Goal: Information Seeking & Learning: Learn about a topic

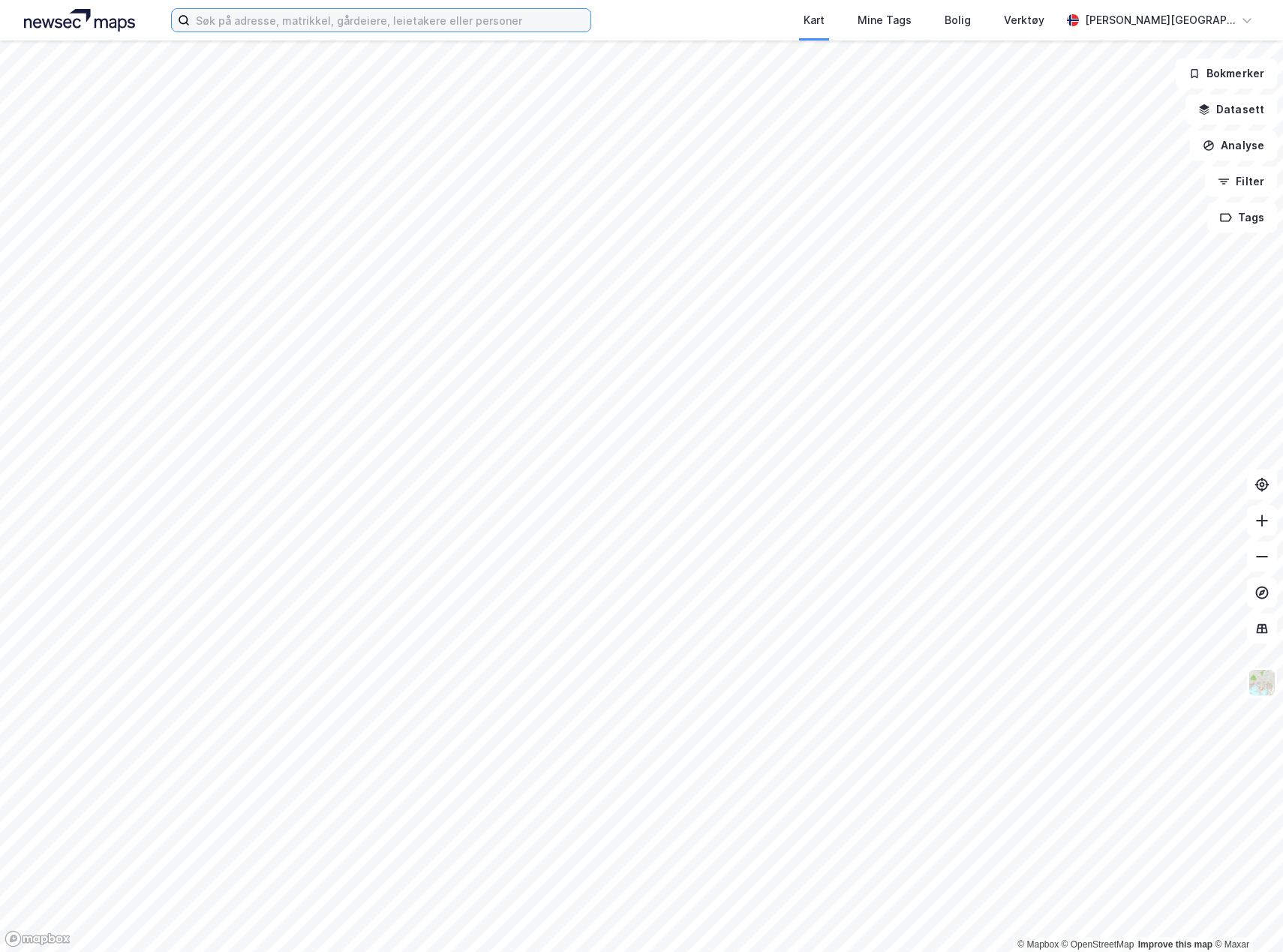
click at [258, 21] on input at bounding box center [390, 20] width 400 height 23
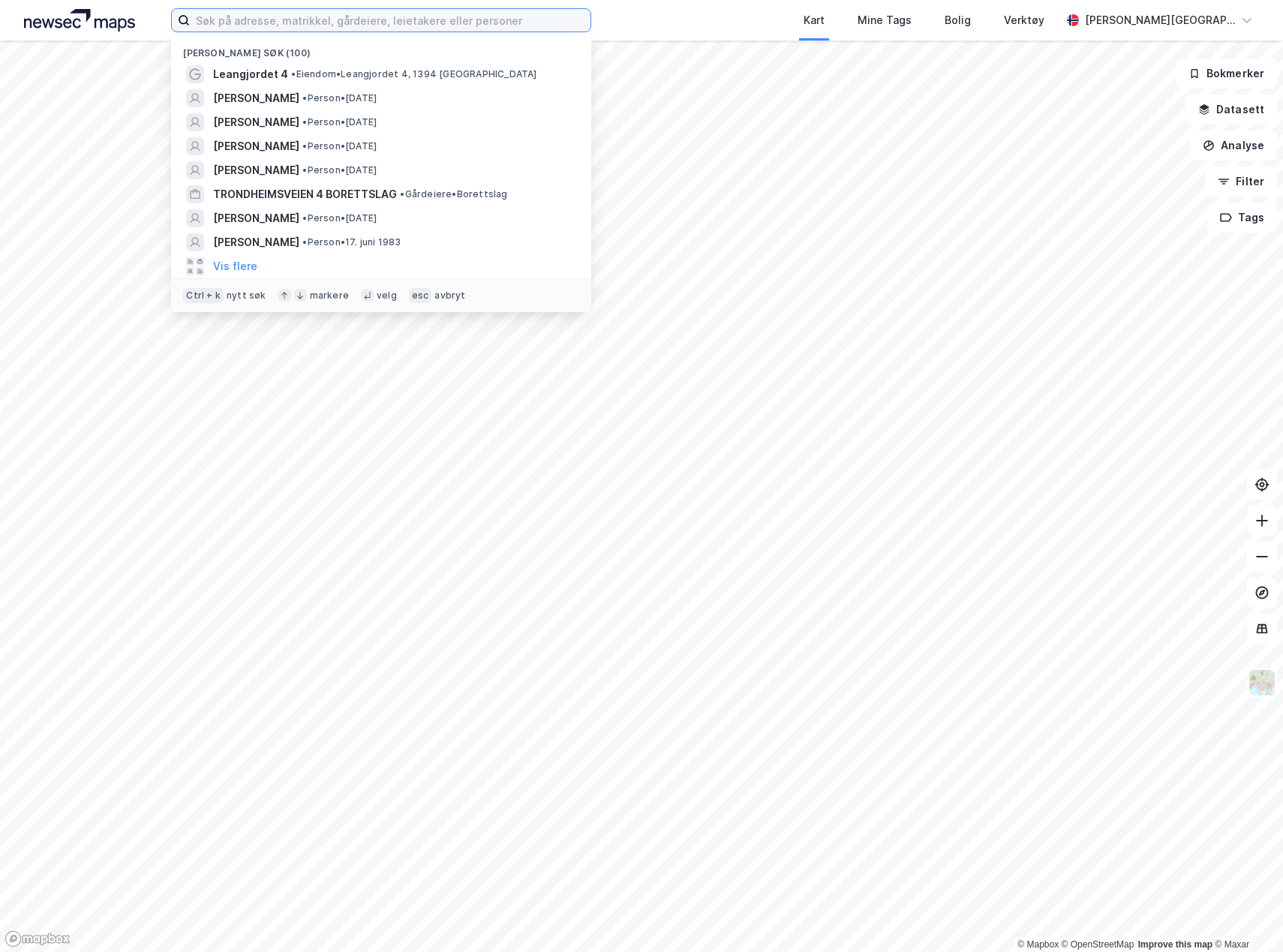
click at [258, 21] on input at bounding box center [390, 20] width 400 height 23
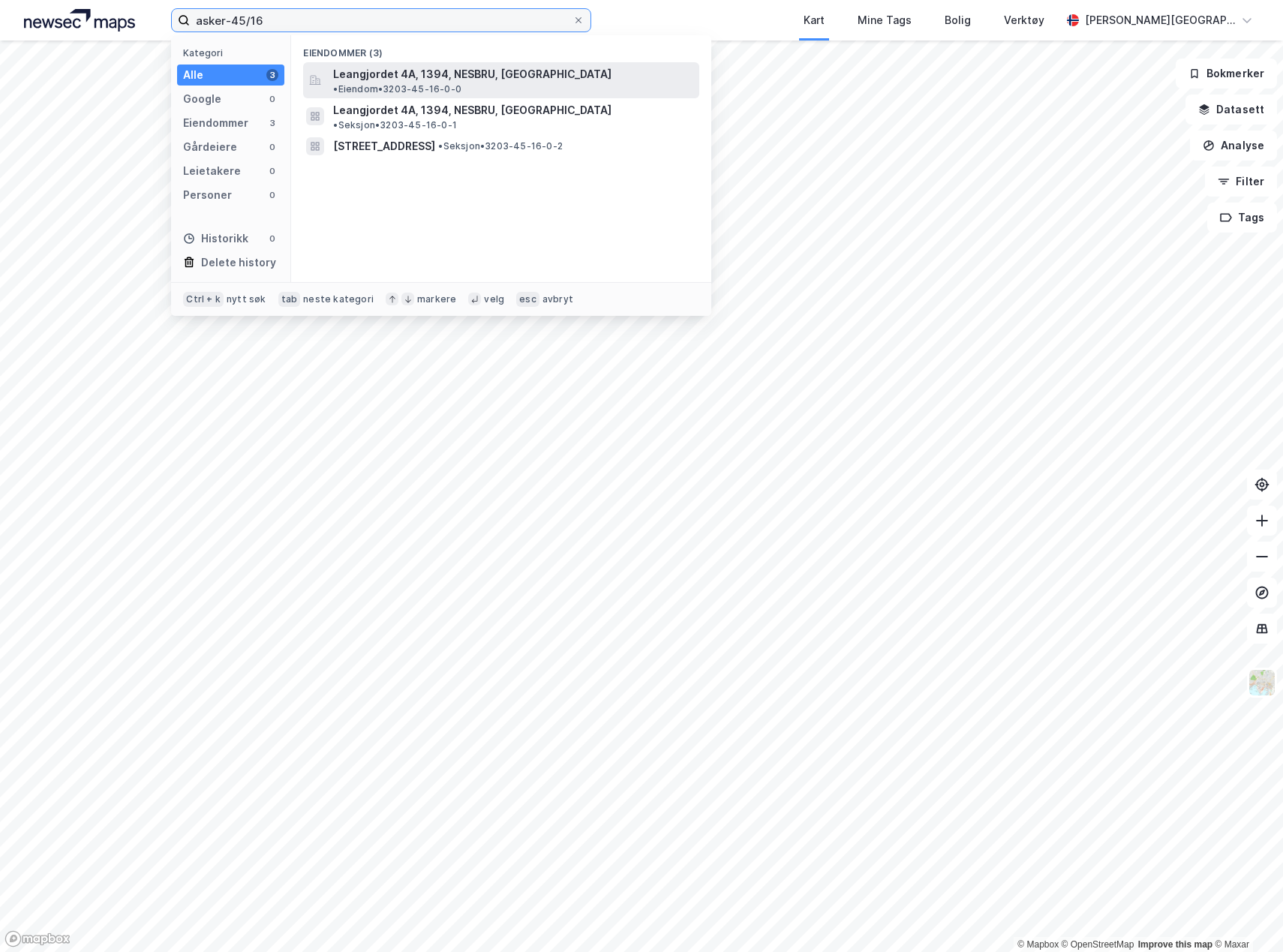
type input "asker-45/16"
click at [682, 67] on div "Leangjordet 4A, 1394, NESBRU, [GEOGRAPHIC_DATA] • Eiendom • 3203-45-16-0-0" at bounding box center [514, 80] width 363 height 30
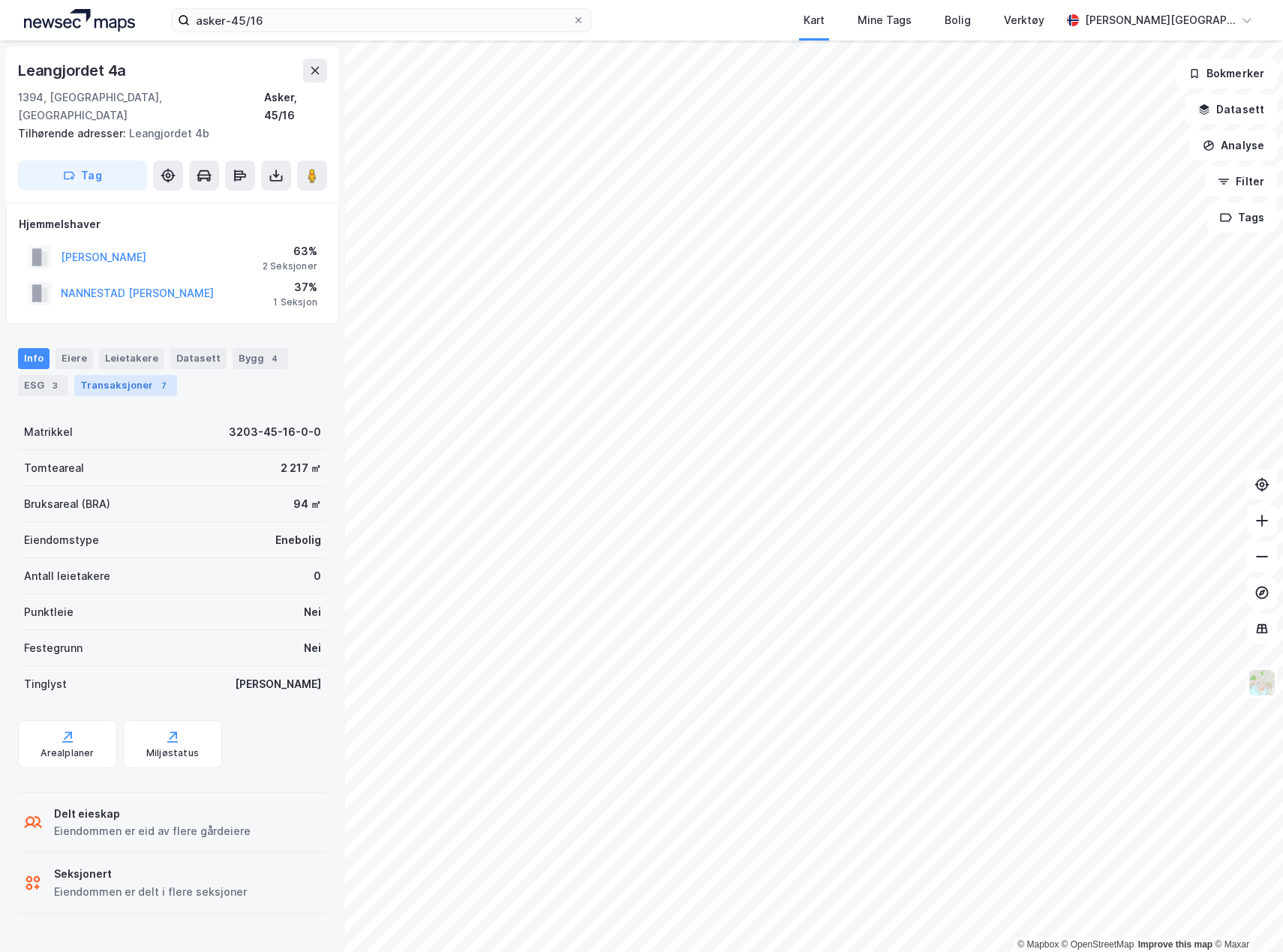
click at [121, 375] on div "Transaksjoner 7" at bounding box center [126, 385] width 103 height 21
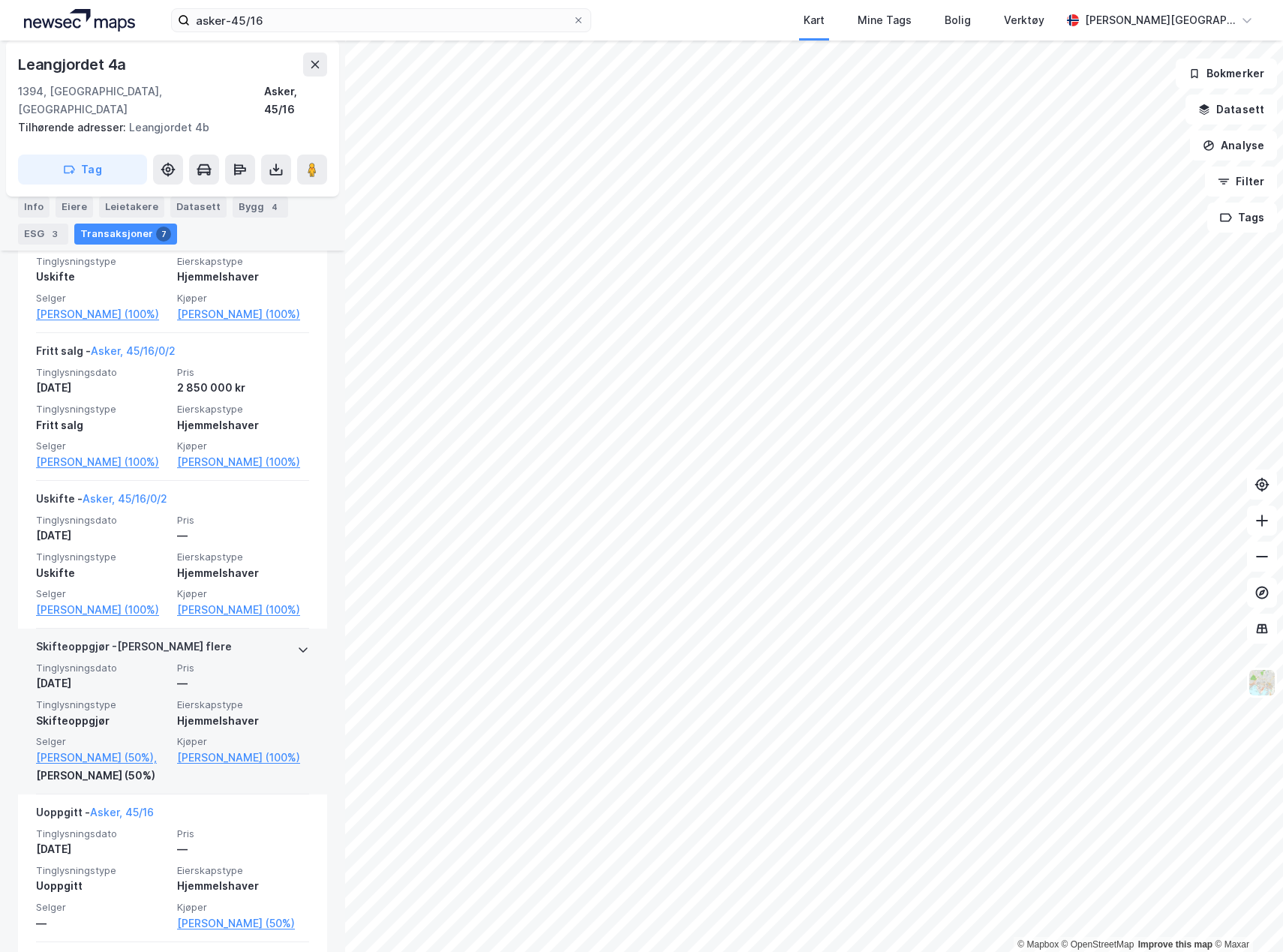
scroll to position [903, 0]
